Goal: Find specific page/section: Find specific page/section

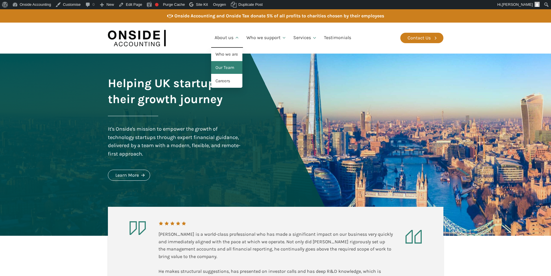
click at [227, 67] on link "Our Team" at bounding box center [226, 67] width 31 height 13
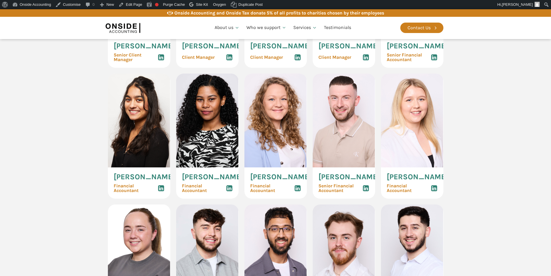
scroll to position [695, 0]
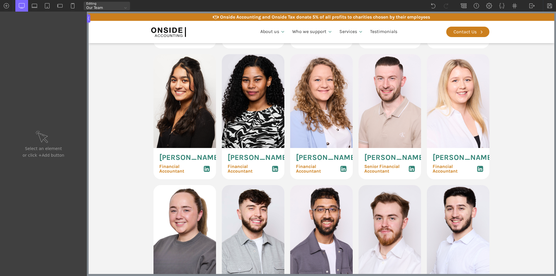
scroll to position [724, 0]
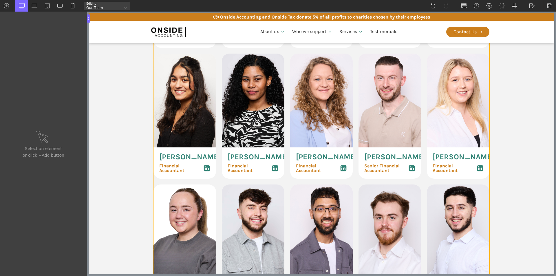
click at [392, 141] on div "[PERSON_NAME] Senior Client Manager [PERSON_NAME] Senior Client Manager [PERSON…" at bounding box center [321, 185] width 336 height 525
type input "accountant_team"
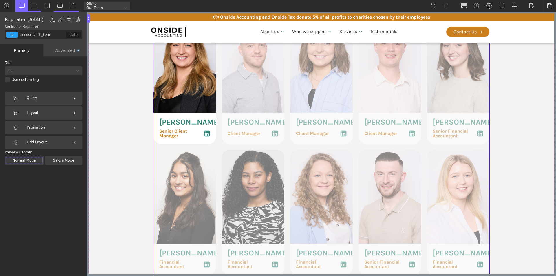
scroll to position [617, 0]
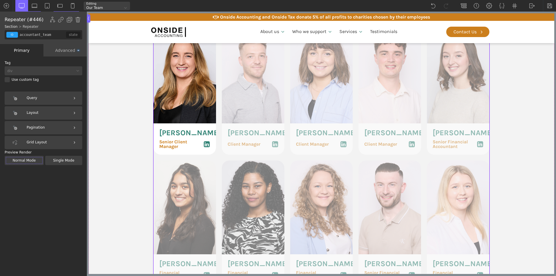
click at [531, 6] on img at bounding box center [532, 6] width 6 height 6
click at [535, 14] on link "WP Admin" at bounding box center [537, 14] width 25 height 9
